Goal: Check status

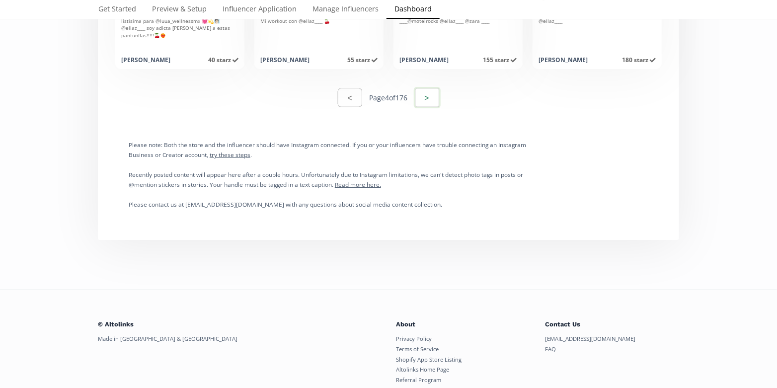
click at [438, 101] on button ">" at bounding box center [427, 97] width 27 height 21
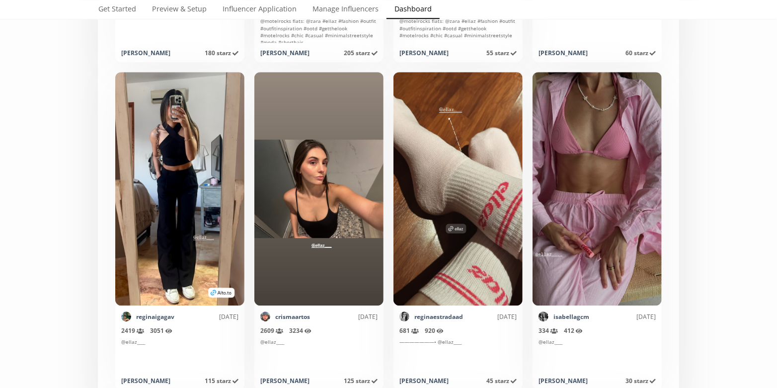
scroll to position [1203, 0]
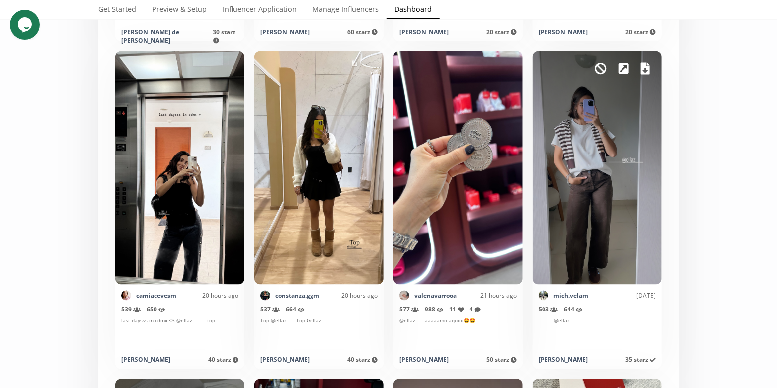
scroll to position [2512, 0]
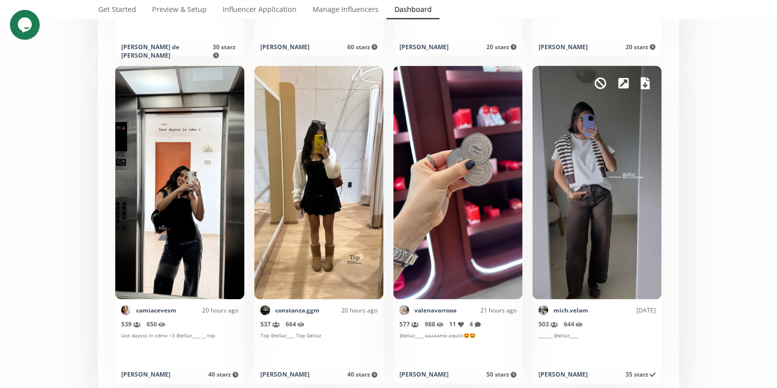
click at [648, 83] on icon at bounding box center [645, 84] width 9 height 12
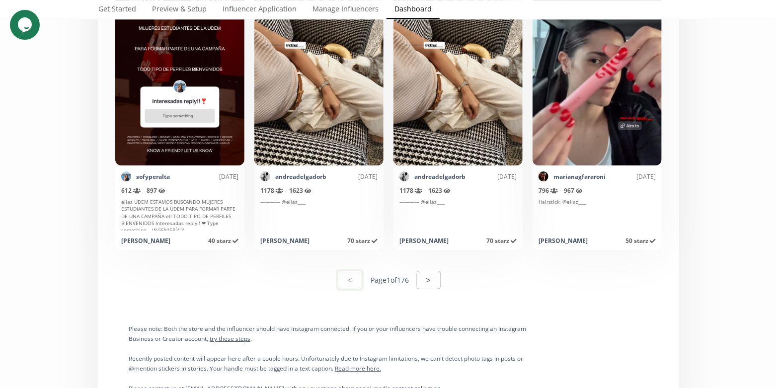
scroll to position [4944, 0]
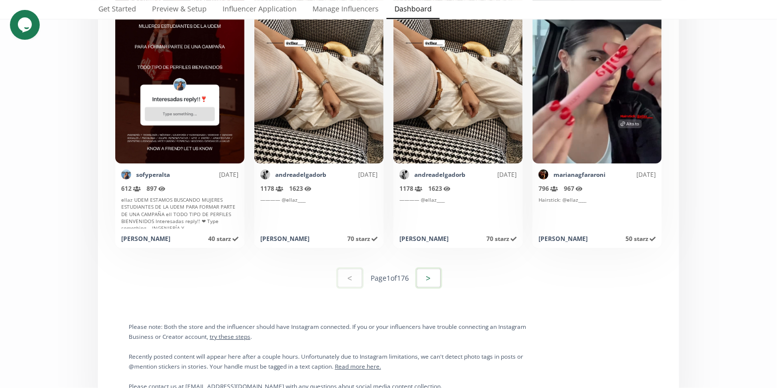
click at [437, 271] on button ">" at bounding box center [428, 277] width 27 height 21
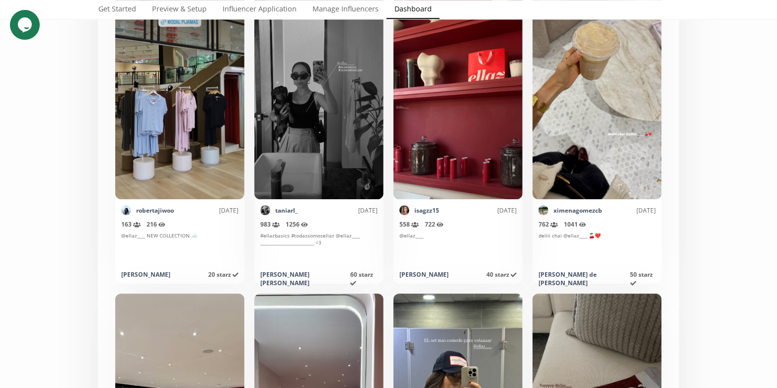
scroll to position [1228, 0]
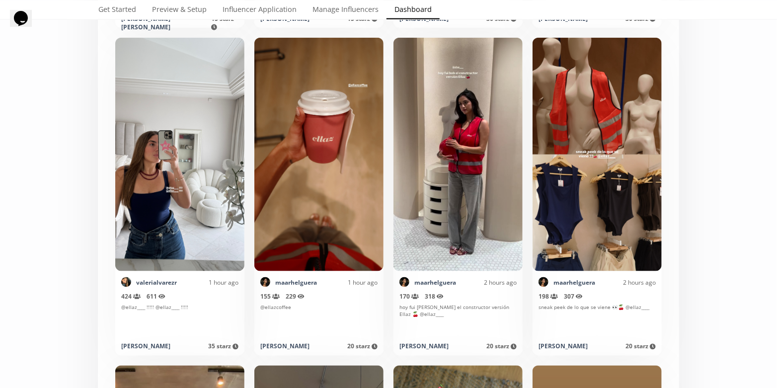
scroll to position [570, 0]
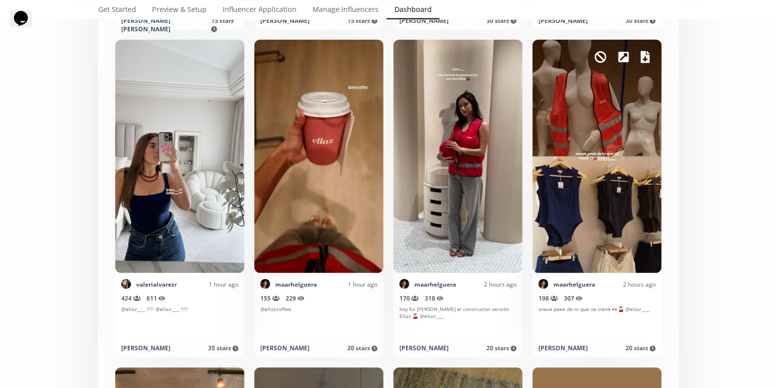
click at [644, 53] on icon at bounding box center [645, 57] width 9 height 12
